Goal: Information Seeking & Learning: Learn about a topic

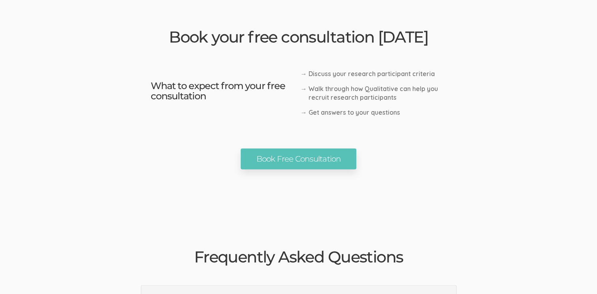
scroll to position [1855, 0]
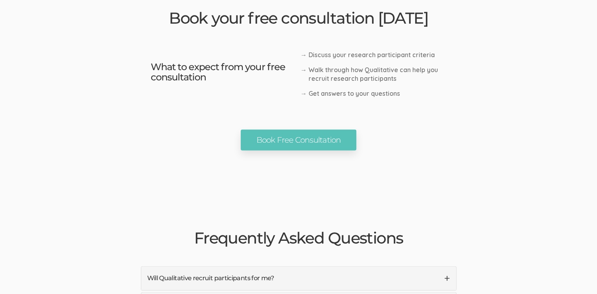
click at [447, 267] on link "Will Qualitative recruit participants for me?" at bounding box center [298, 278] width 315 height 23
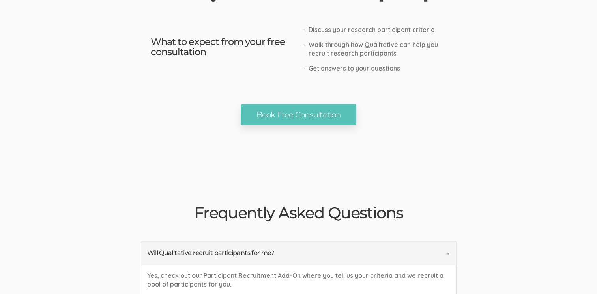
scroll to position [1895, 0]
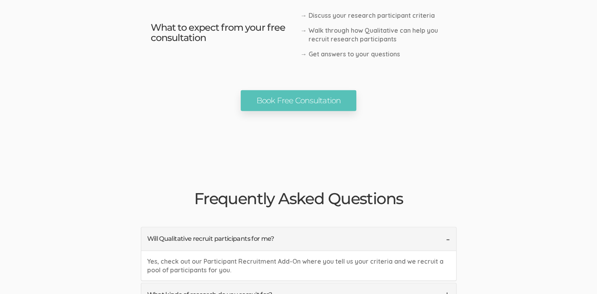
click at [449, 284] on link "What kinds of research do you recruit for?" at bounding box center [298, 295] width 315 height 23
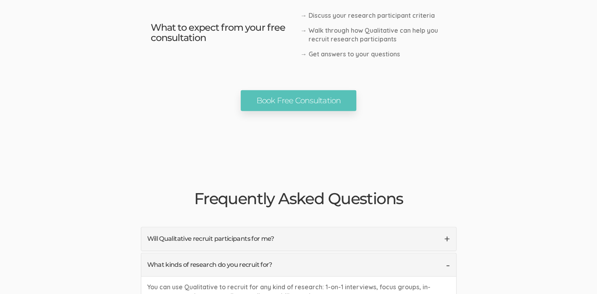
scroll to position [1934, 0]
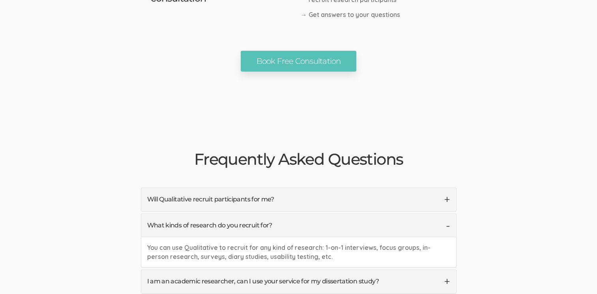
click at [447, 270] on link "I am an academic researcher, can I use your service for my dissertation study?" at bounding box center [298, 281] width 315 height 23
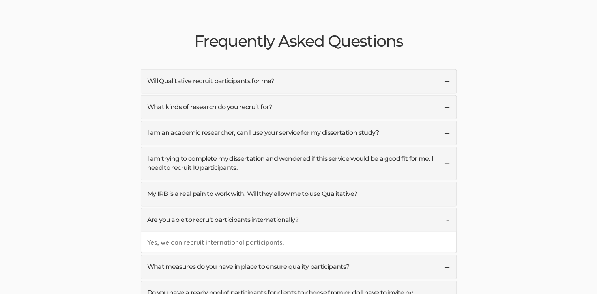
scroll to position [2013, 0]
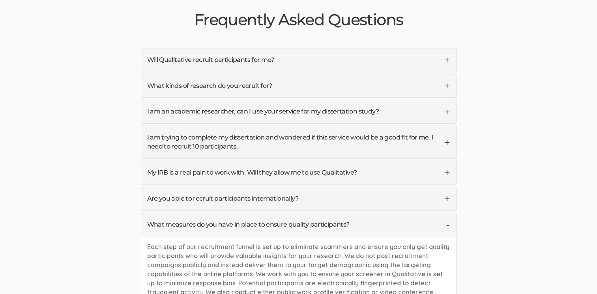
scroll to position [2092, 0]
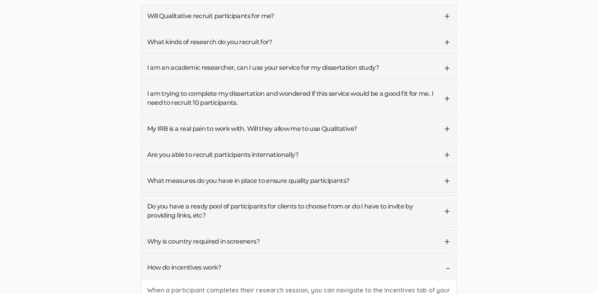
scroll to position [2131, 0]
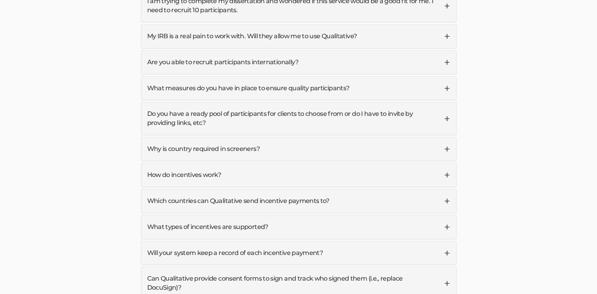
scroll to position [2250, 0]
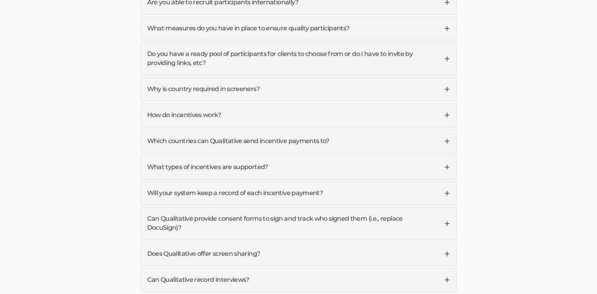
scroll to position [2329, 0]
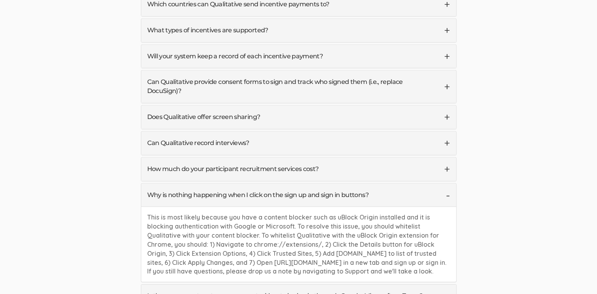
scroll to position [2408, 0]
click at [449, 285] on link "Is there any way to set up an account without signing in through Google, Micros…" at bounding box center [298, 296] width 315 height 23
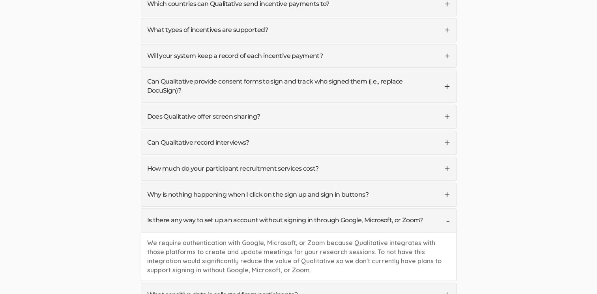
click at [447, 284] on link "What sensitive data is collected from participants?" at bounding box center [298, 295] width 315 height 23
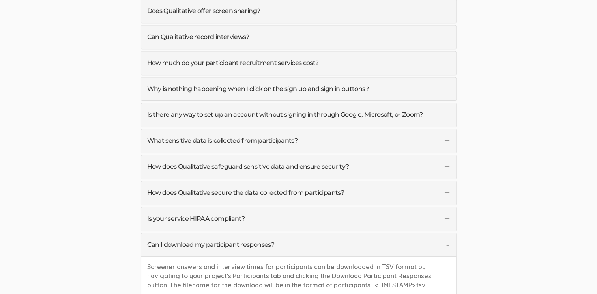
scroll to position [2526, 0]
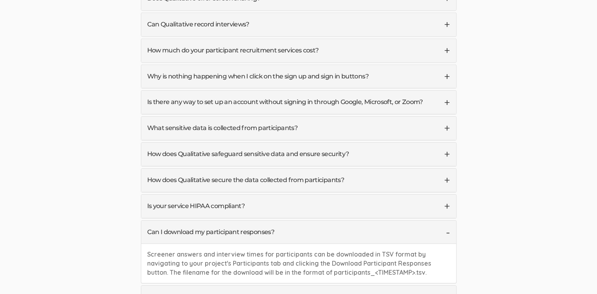
click at [448, 286] on link "How long is participant data retained?" at bounding box center [298, 297] width 315 height 23
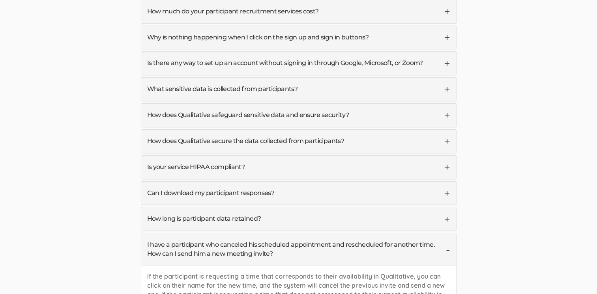
scroll to position [2566, 0]
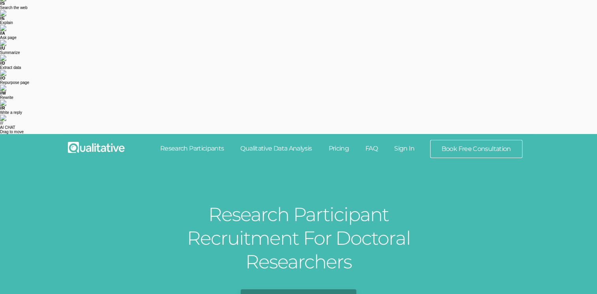
scroll to position [0, 0]
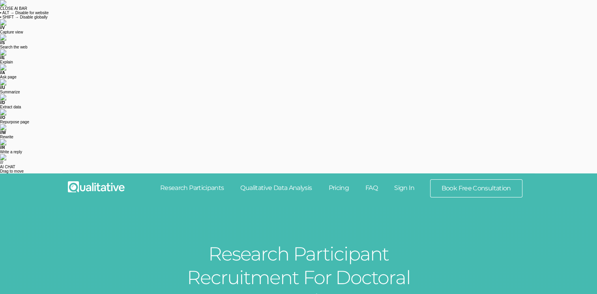
click at [190, 180] on link "Research Participants" at bounding box center [192, 188] width 81 height 17
